Goal: Complete application form

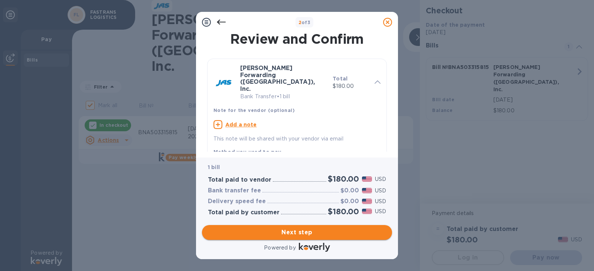
click at [315, 229] on span "Next step" at bounding box center [297, 232] width 178 height 9
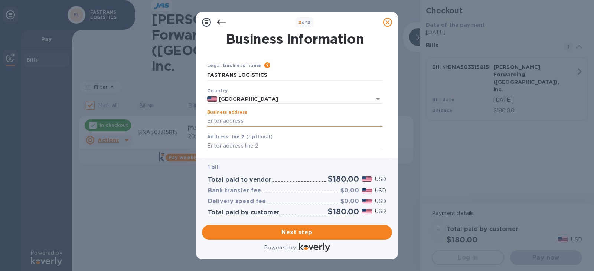
click at [241, 122] on input "Business address" at bounding box center [294, 121] width 175 height 11
type input "[STREET_ADDRESS][PERSON_NAME]"
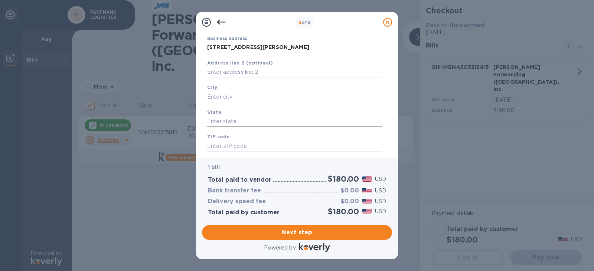
scroll to position [80, 0]
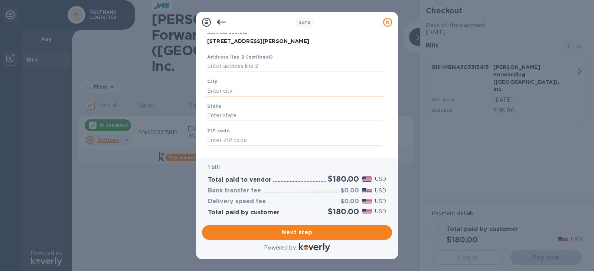
click at [249, 89] on input "text" at bounding box center [294, 90] width 175 height 11
type input "[PERSON_NAME]"
click at [234, 115] on input "text" at bounding box center [294, 115] width 175 height 11
type input "MO"
click at [230, 139] on input "text" at bounding box center [294, 140] width 175 height 11
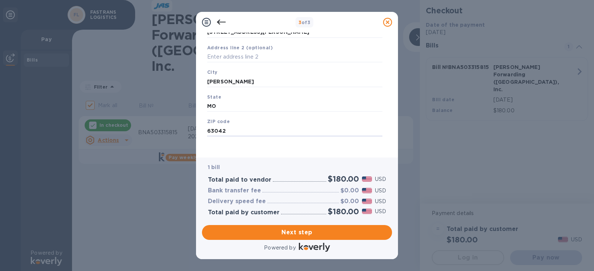
scroll to position [92, 0]
type input "63042"
click at [315, 233] on span "Next step" at bounding box center [297, 232] width 178 height 9
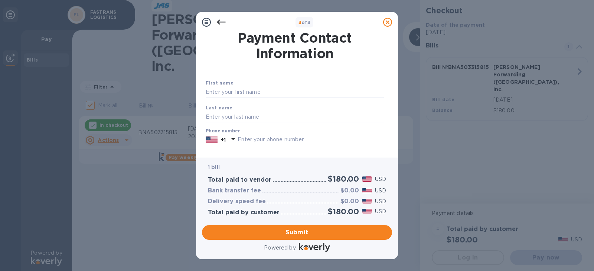
scroll to position [0, 0]
click at [248, 91] on input "text" at bounding box center [295, 93] width 178 height 11
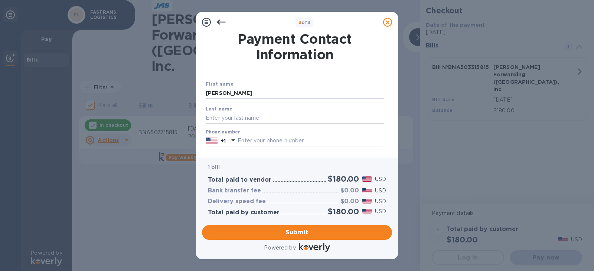
type input "[PERSON_NAME]"
click at [220, 121] on input "text" at bounding box center [295, 117] width 178 height 11
type input "[PERSON_NAME]"
click at [331, 130] on div "Phone number +1" at bounding box center [295, 137] width 178 height 17
click at [279, 138] on input "text" at bounding box center [310, 140] width 146 height 11
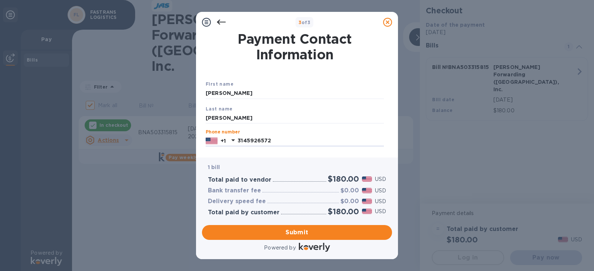
type input "3145926572"
click at [364, 106] on div "Last name [PERSON_NAME]" at bounding box center [295, 114] width 184 height 25
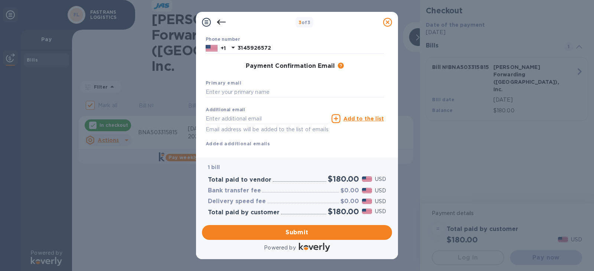
scroll to position [93, 0]
click at [236, 87] on input "text" at bounding box center [295, 91] width 178 height 11
type input "[EMAIL_ADDRESS][DOMAIN_NAME]"
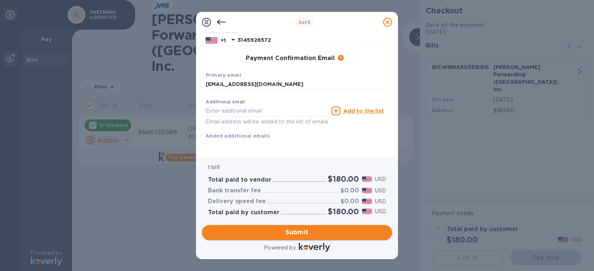
click at [317, 234] on span "Submit" at bounding box center [297, 232] width 178 height 9
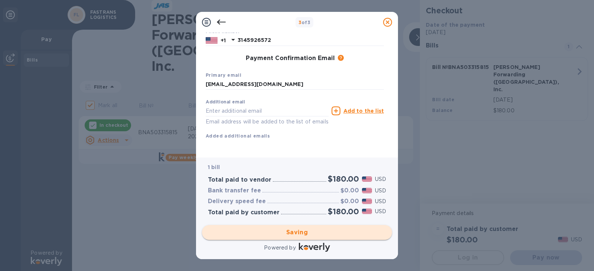
checkbox input "false"
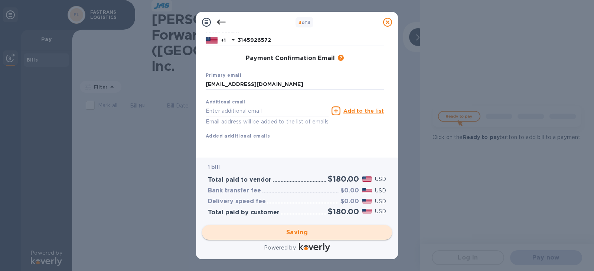
scroll to position [0, 0]
